Goal: Information Seeking & Learning: Learn about a topic

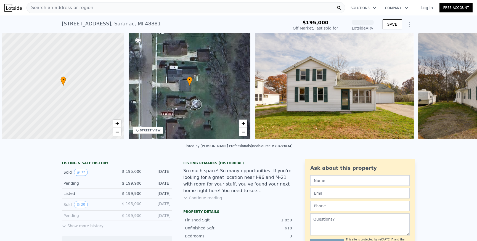
scroll to position [0, 2]
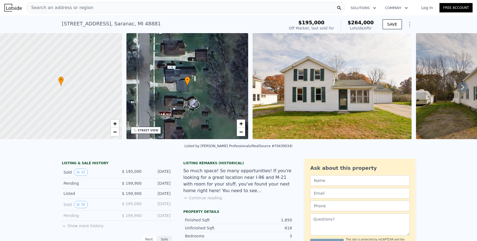
click at [109, 7] on div "Search an address or region" at bounding box center [185, 7] width 318 height 11
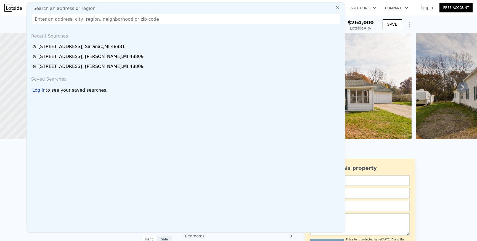
click at [89, 7] on span "Search an address or region" at bounding box center [62, 8] width 66 height 7
click at [76, 19] on input "text" at bounding box center [185, 19] width 309 height 10
paste input "1801 W Long Lake Rd Orleans, MI 48865"
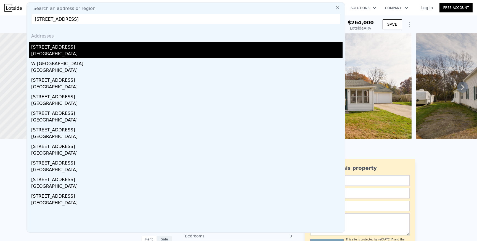
type input "1801 W Long Lake Rd Orleans, MI 48865"
click at [74, 50] on div "[STREET_ADDRESS]" at bounding box center [186, 46] width 311 height 9
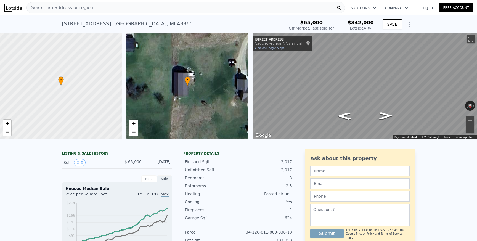
click at [194, 83] on div "• + −" at bounding box center [187, 86] width 122 height 106
click at [130, 135] on link "−" at bounding box center [133, 132] width 8 height 8
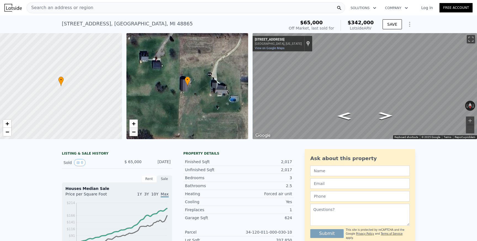
click at [132, 134] on span "−" at bounding box center [134, 131] width 4 height 7
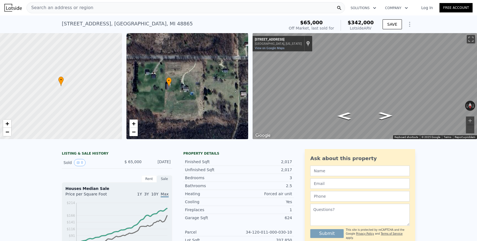
drag, startPoint x: 210, startPoint y: 96, endPoint x: 192, endPoint y: 97, distance: 18.5
click at [192, 97] on div "• + −" at bounding box center [187, 86] width 122 height 106
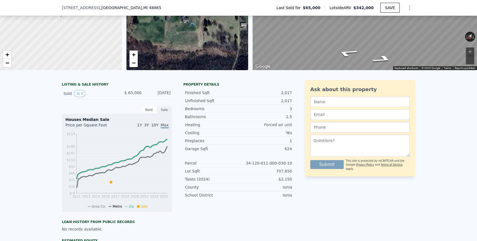
scroll to position [68, 0]
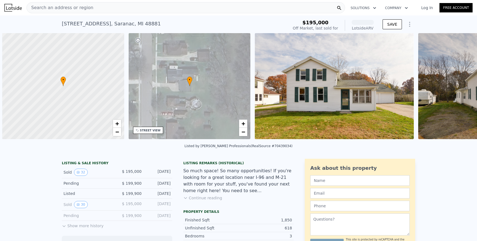
scroll to position [0, 2]
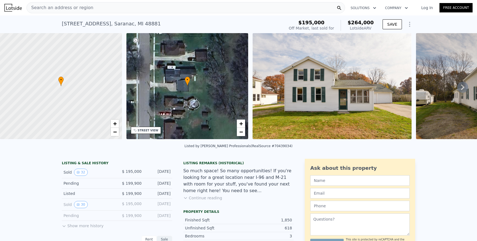
click at [91, 12] on div "Search an address or region" at bounding box center [185, 7] width 318 height 11
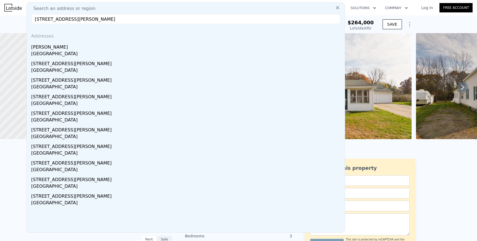
click at [98, 19] on input "[STREET_ADDRESS][PERSON_NAME]" at bounding box center [185, 19] width 309 height 10
paste input "736"
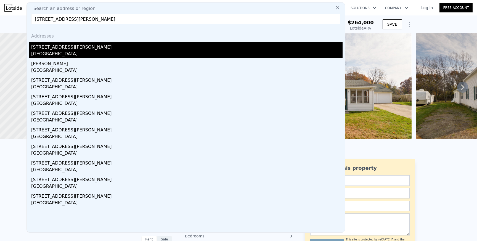
type input "[STREET_ADDRESS][PERSON_NAME]"
click at [60, 53] on div "[GEOGRAPHIC_DATA]" at bounding box center [186, 54] width 311 height 8
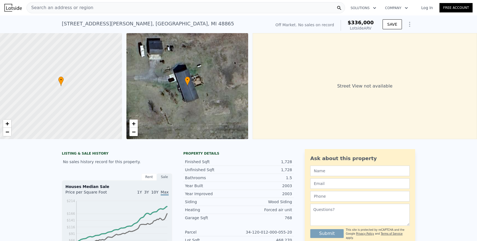
click at [104, 7] on div "Search an address or region" at bounding box center [185, 7] width 318 height 11
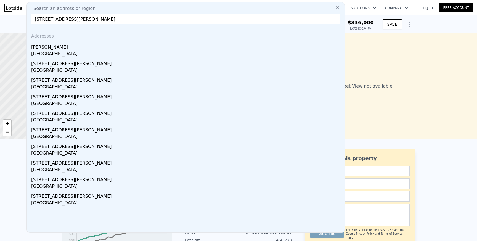
click at [82, 20] on input "[STREET_ADDRESS][PERSON_NAME]" at bounding box center [185, 19] width 309 height 10
paste input "1345 [PERSON_NAME]"
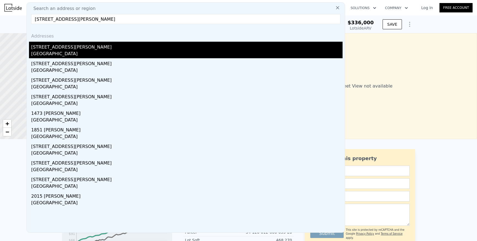
type input "[STREET_ADDRESS][PERSON_NAME]"
click at [58, 54] on div "[GEOGRAPHIC_DATA]" at bounding box center [186, 54] width 311 height 8
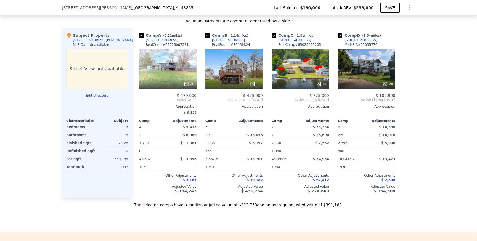
scroll to position [544, 0]
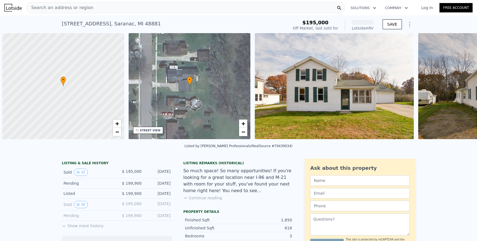
scroll to position [0, 2]
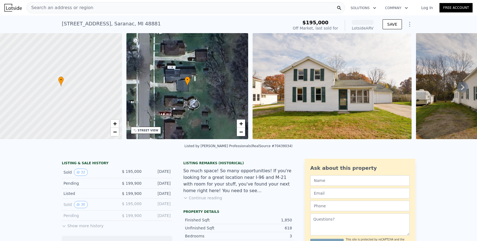
click at [111, 8] on div "Search an address or region" at bounding box center [185, 7] width 318 height 11
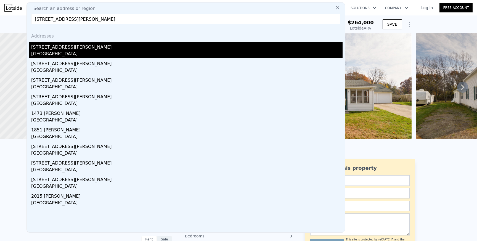
type input "1662 Youngs Rd Orleans, MI 48865"
click at [92, 55] on div "[GEOGRAPHIC_DATA]" at bounding box center [186, 54] width 311 height 8
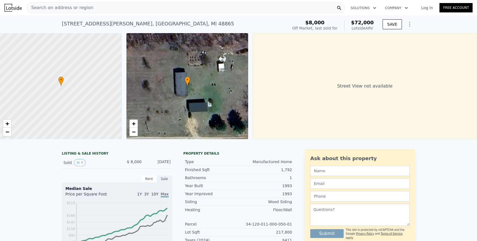
click at [319, 79] on div "Street View not available" at bounding box center [364, 86] width 224 height 106
click at [202, 68] on div "• + −" at bounding box center [187, 86] width 122 height 106
click at [133, 122] on span "+" at bounding box center [134, 123] width 4 height 7
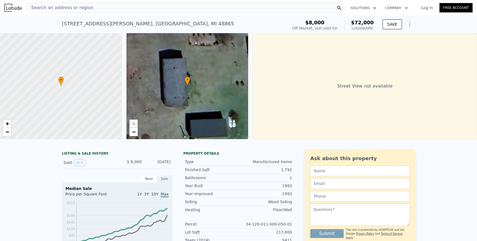
click at [133, 122] on span "+" at bounding box center [134, 123] width 4 height 7
click at [133, 132] on span "−" at bounding box center [134, 131] width 4 height 7
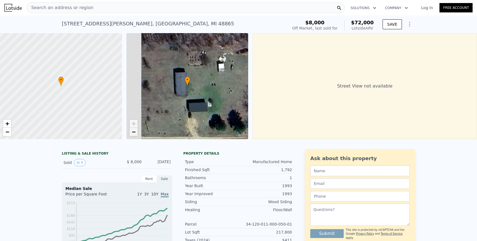
click at [133, 132] on span "−" at bounding box center [134, 131] width 4 height 7
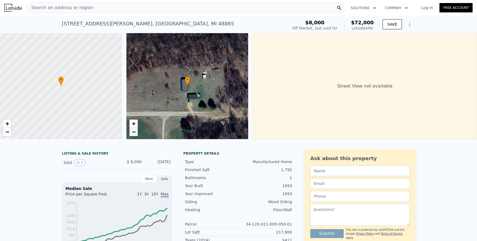
click at [133, 132] on span "−" at bounding box center [134, 131] width 4 height 7
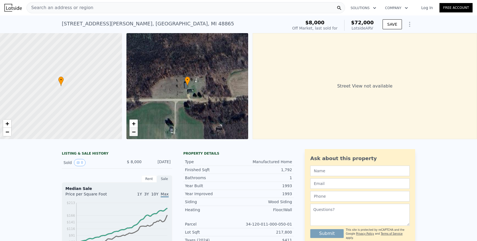
click at [133, 132] on span "−" at bounding box center [134, 131] width 4 height 7
